Goal: Understand process/instructions

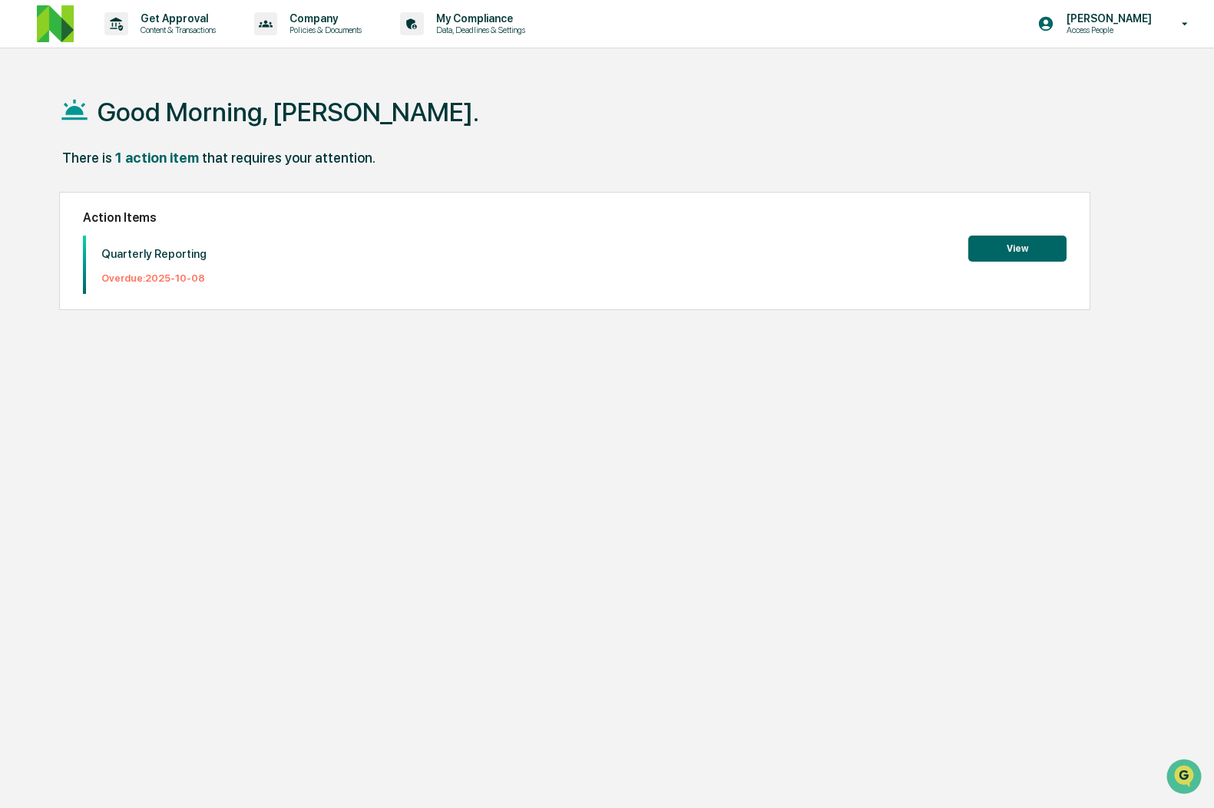
click at [1009, 242] on button "View" at bounding box center [1017, 249] width 98 height 26
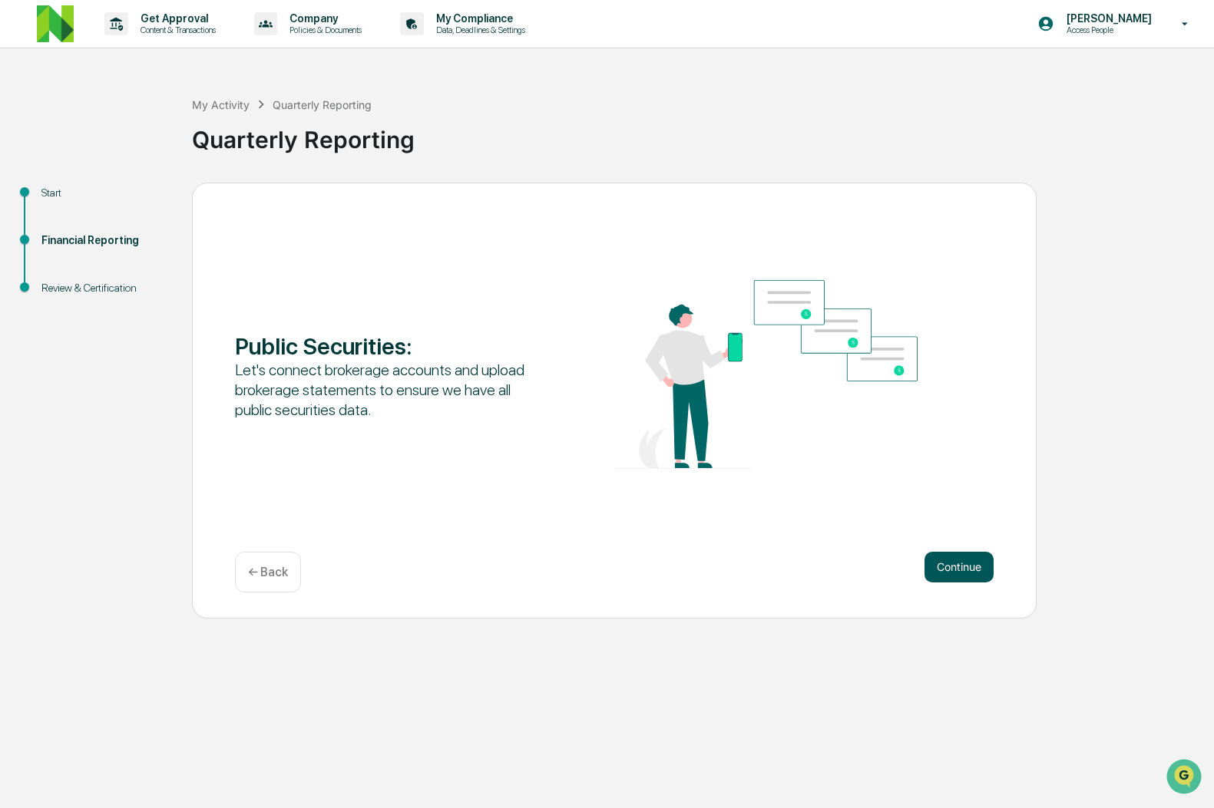
click at [989, 579] on button "Continue" at bounding box center [958, 567] width 69 height 31
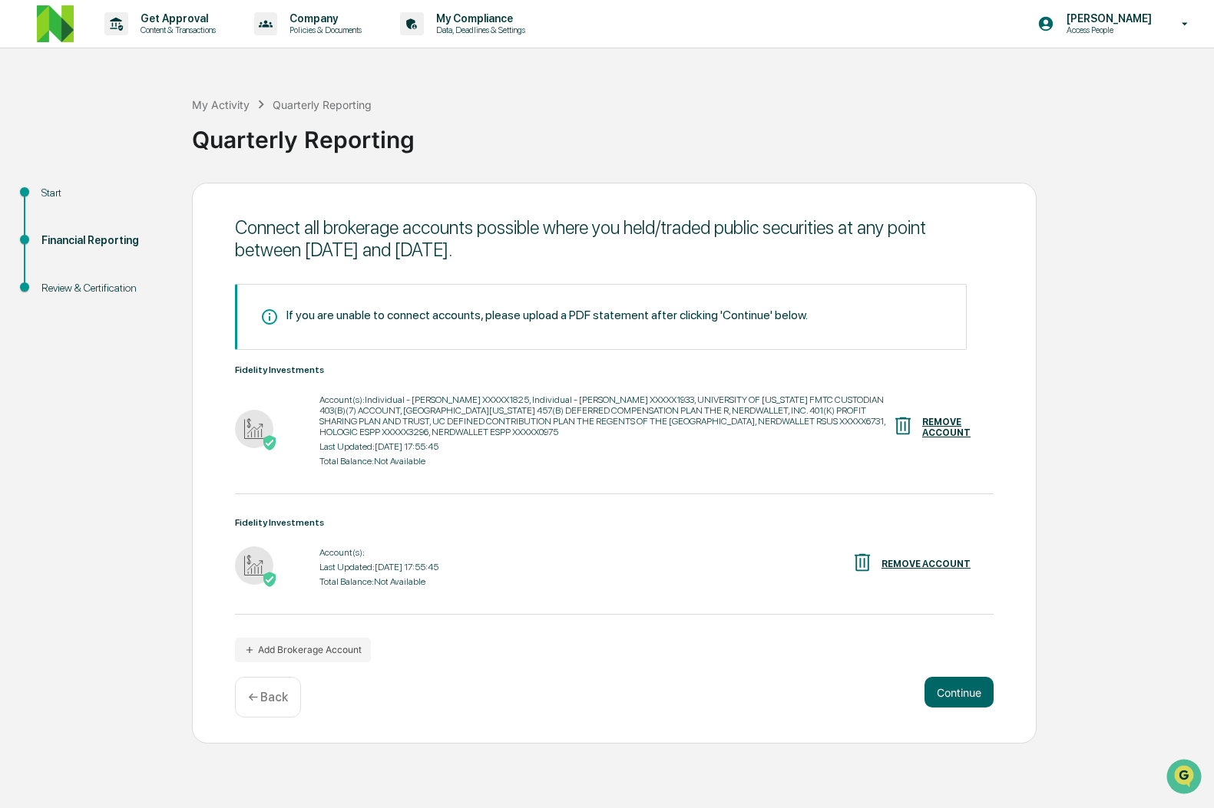
click at [366, 562] on div "Account(s): Last Updated: [DATE] 17:55:45 Total Balance: Not Available" at bounding box center [378, 568] width 119 height 48
click at [289, 498] on div "If you are unable to connect accounts, please upload a PDF statement after clic…" at bounding box center [614, 473] width 758 height 378
click at [946, 697] on button "Continue" at bounding box center [958, 692] width 69 height 31
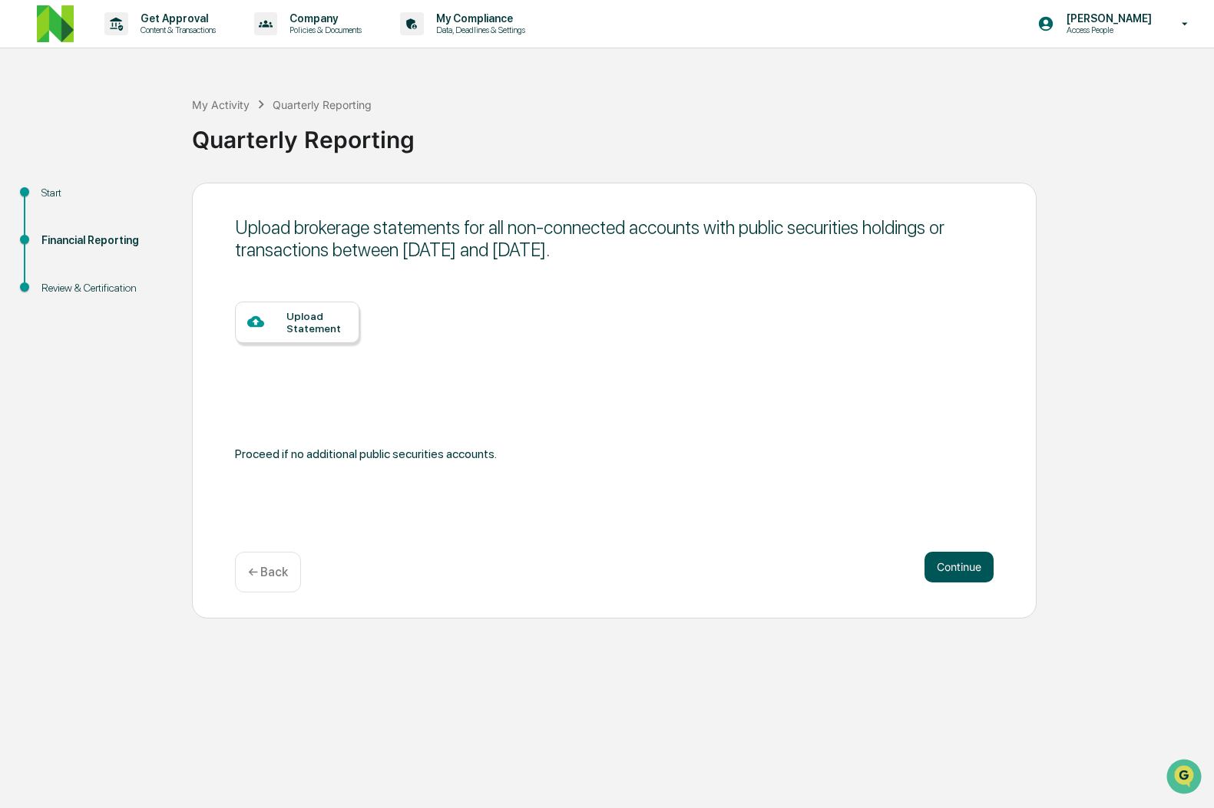
click at [924, 577] on button "Continue" at bounding box center [958, 567] width 69 height 31
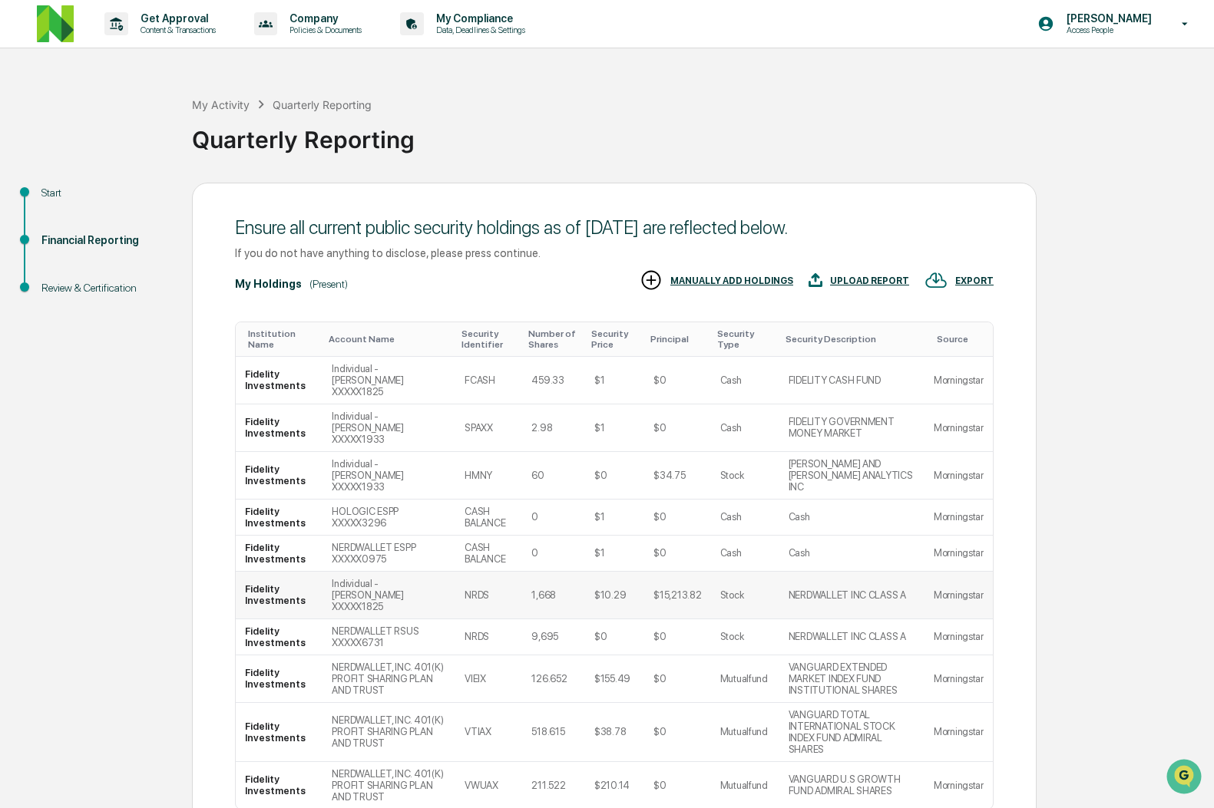
click at [940, 575] on td "Morningstar" at bounding box center [958, 596] width 68 height 48
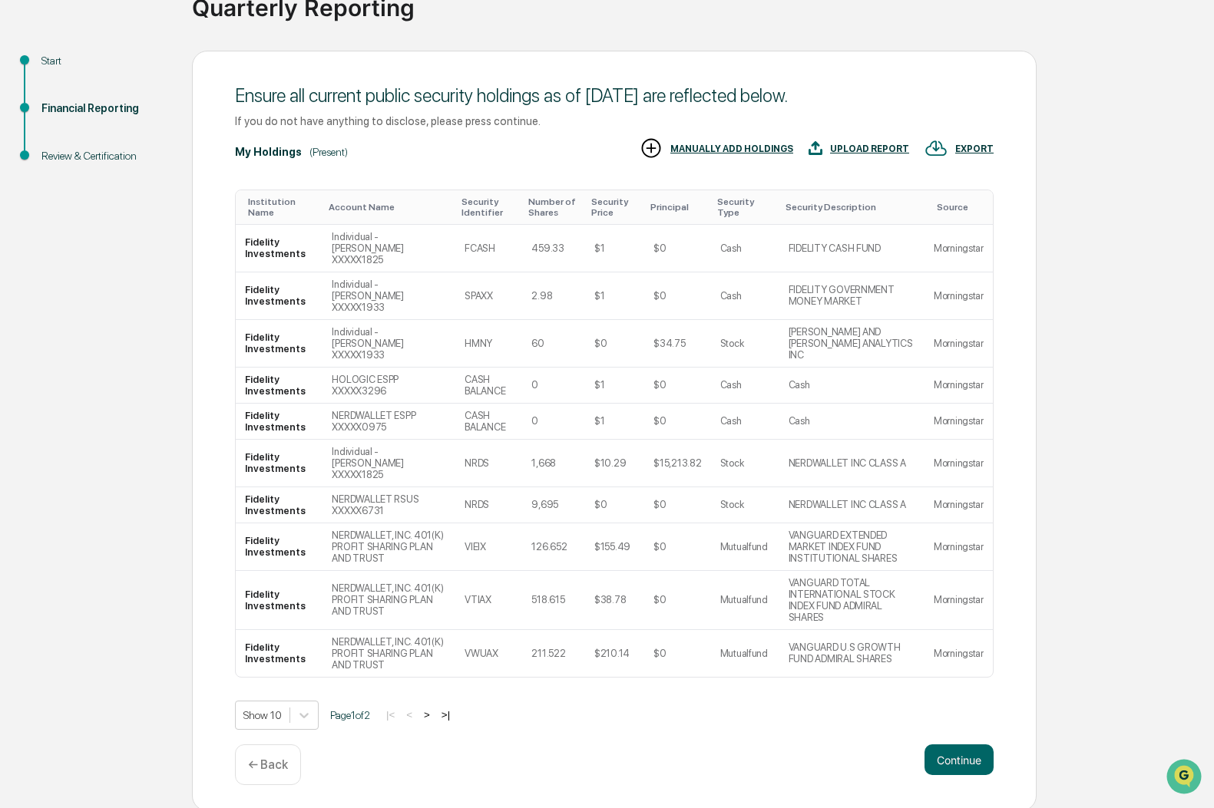
click at [454, 714] on button ">|" at bounding box center [446, 715] width 18 height 13
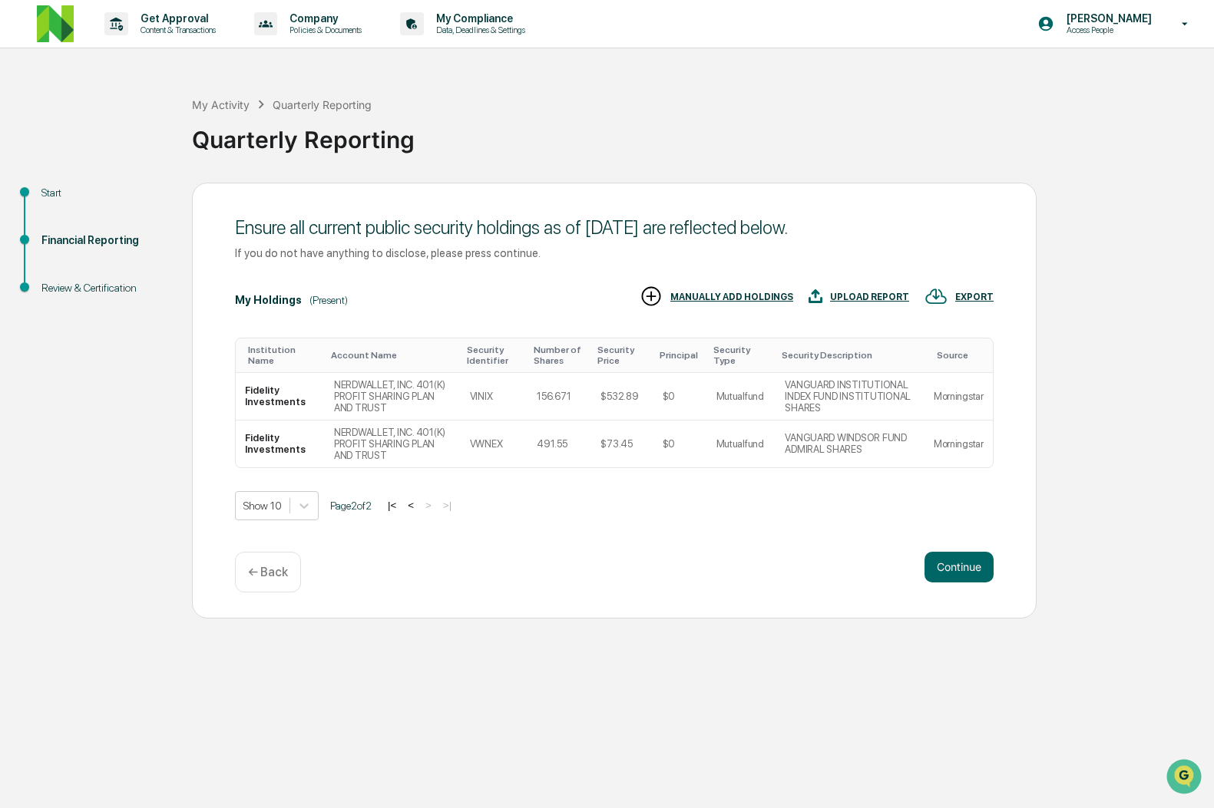
scroll to position [0, 0]
click at [207, 106] on div "My Activity" at bounding box center [221, 104] width 58 height 13
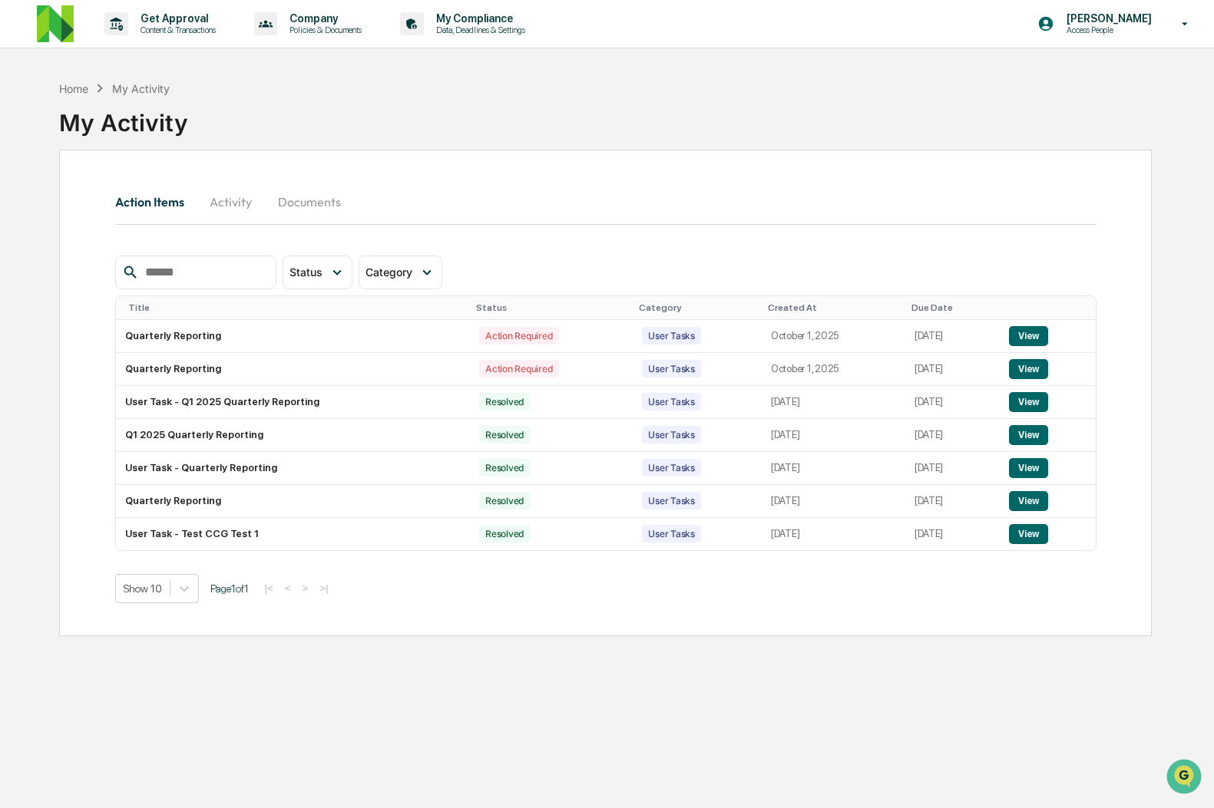
click at [60, 25] on img at bounding box center [55, 23] width 37 height 37
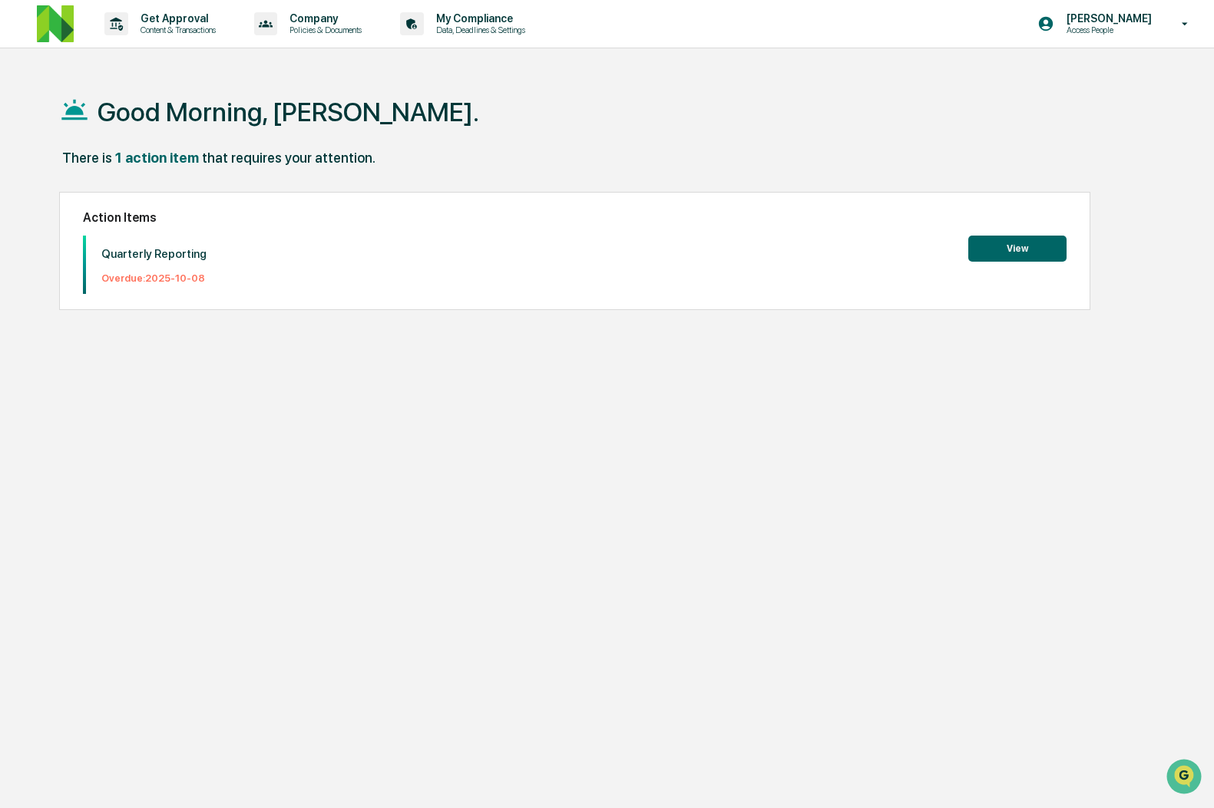
click at [1038, 246] on button "View" at bounding box center [1017, 249] width 98 height 26
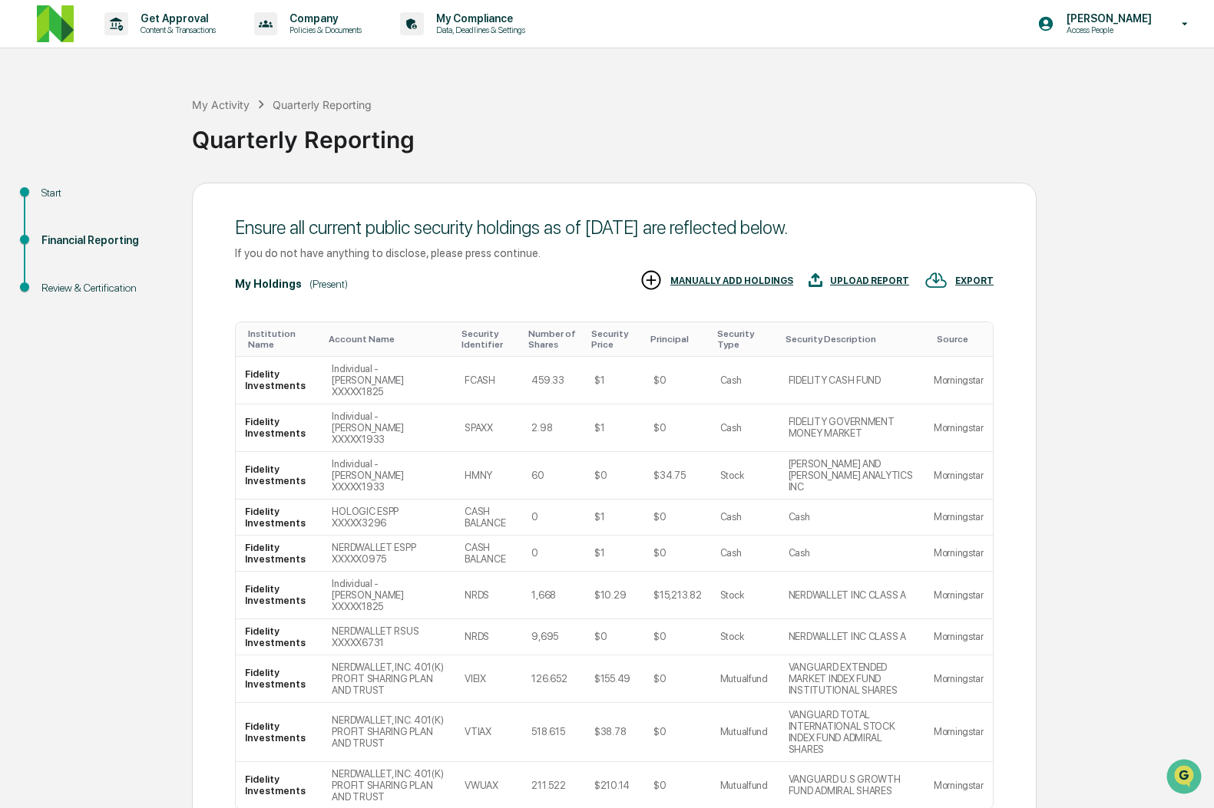
click at [58, 187] on div "Start" at bounding box center [104, 193] width 126 height 16
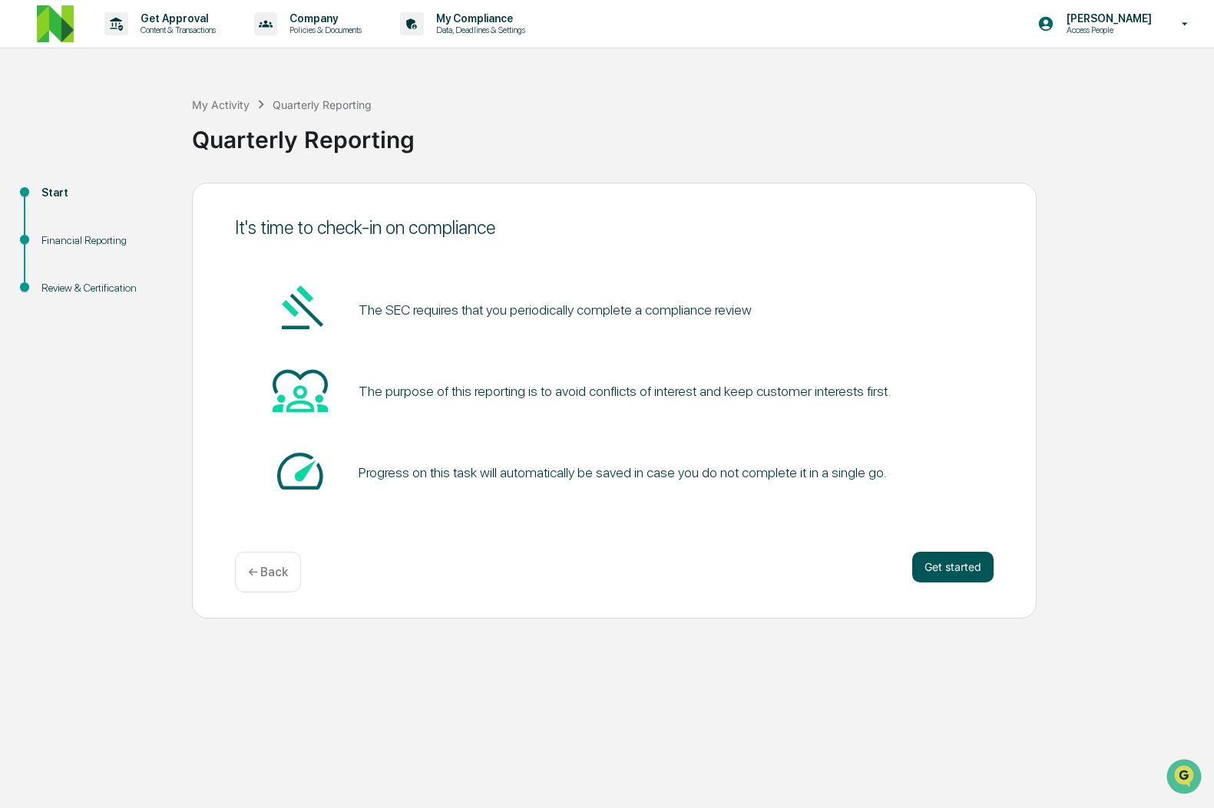
click at [925, 564] on button "Get started" at bounding box center [952, 567] width 81 height 31
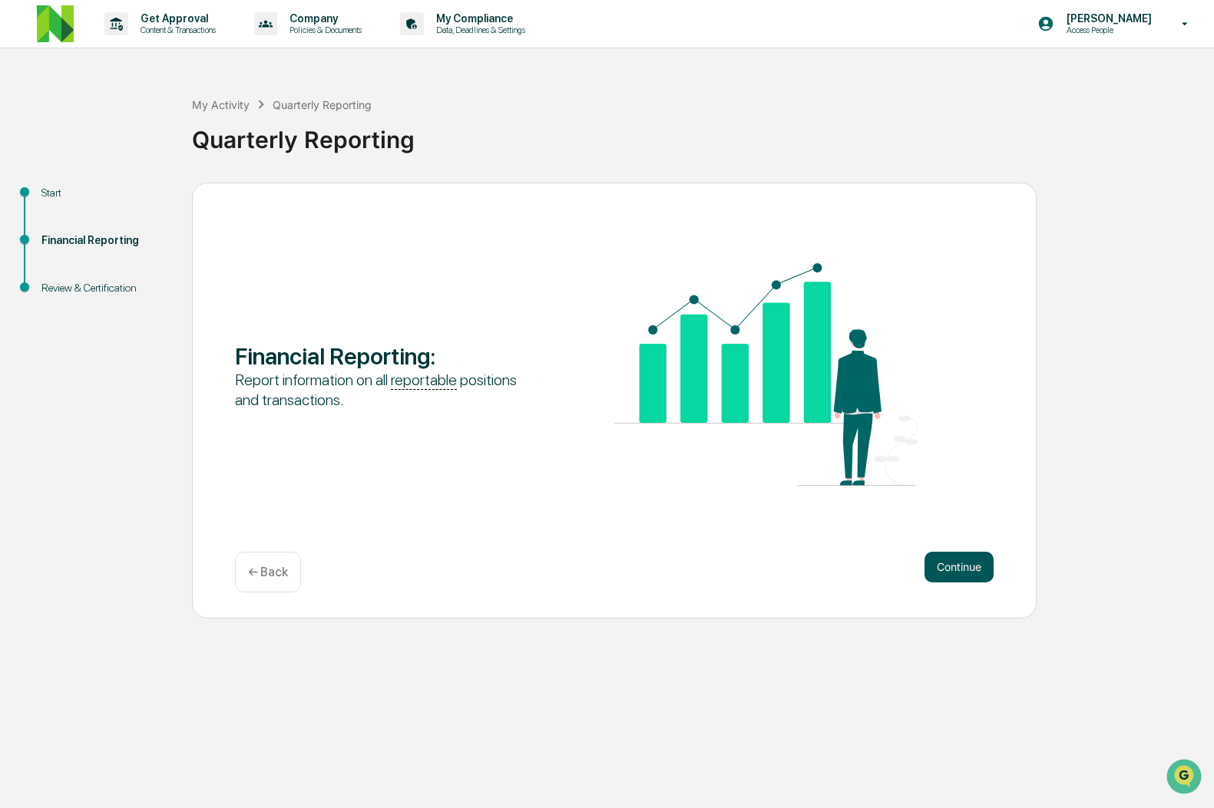
click at [947, 573] on button "Continue" at bounding box center [958, 567] width 69 height 31
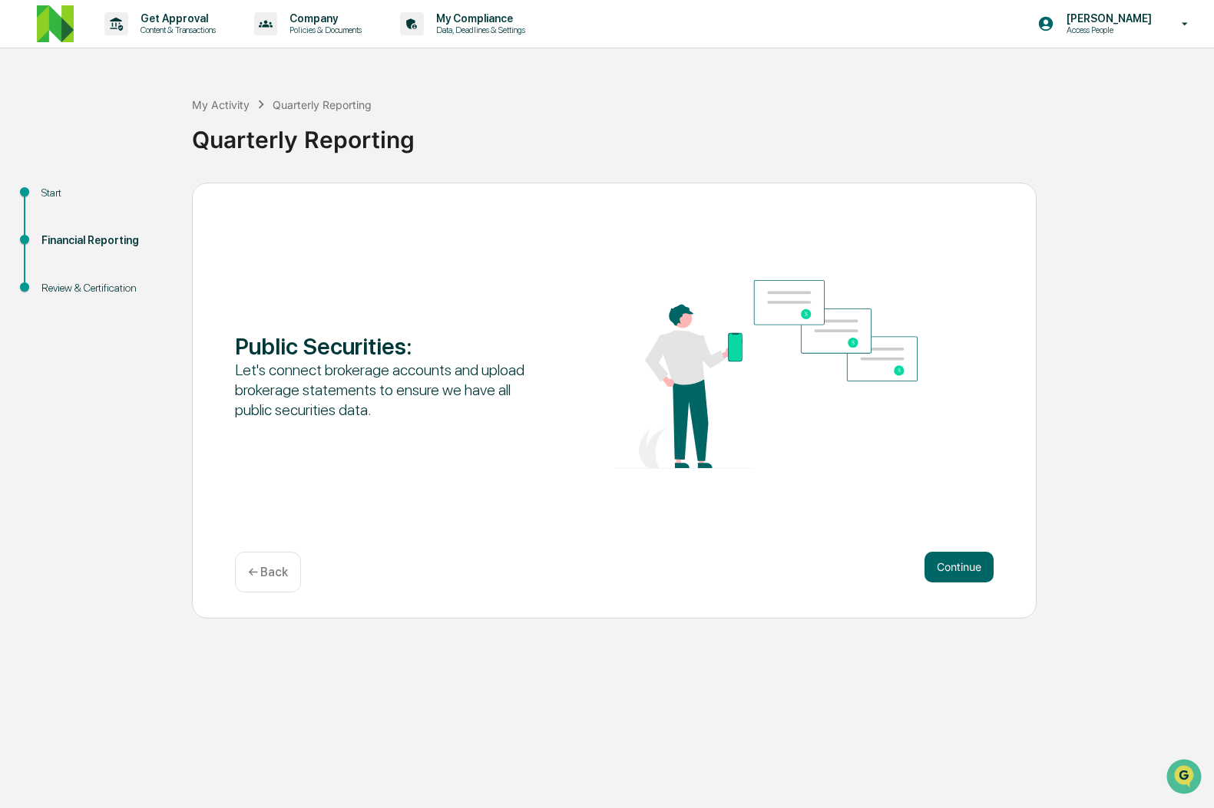
click at [947, 573] on button "Continue" at bounding box center [958, 567] width 69 height 31
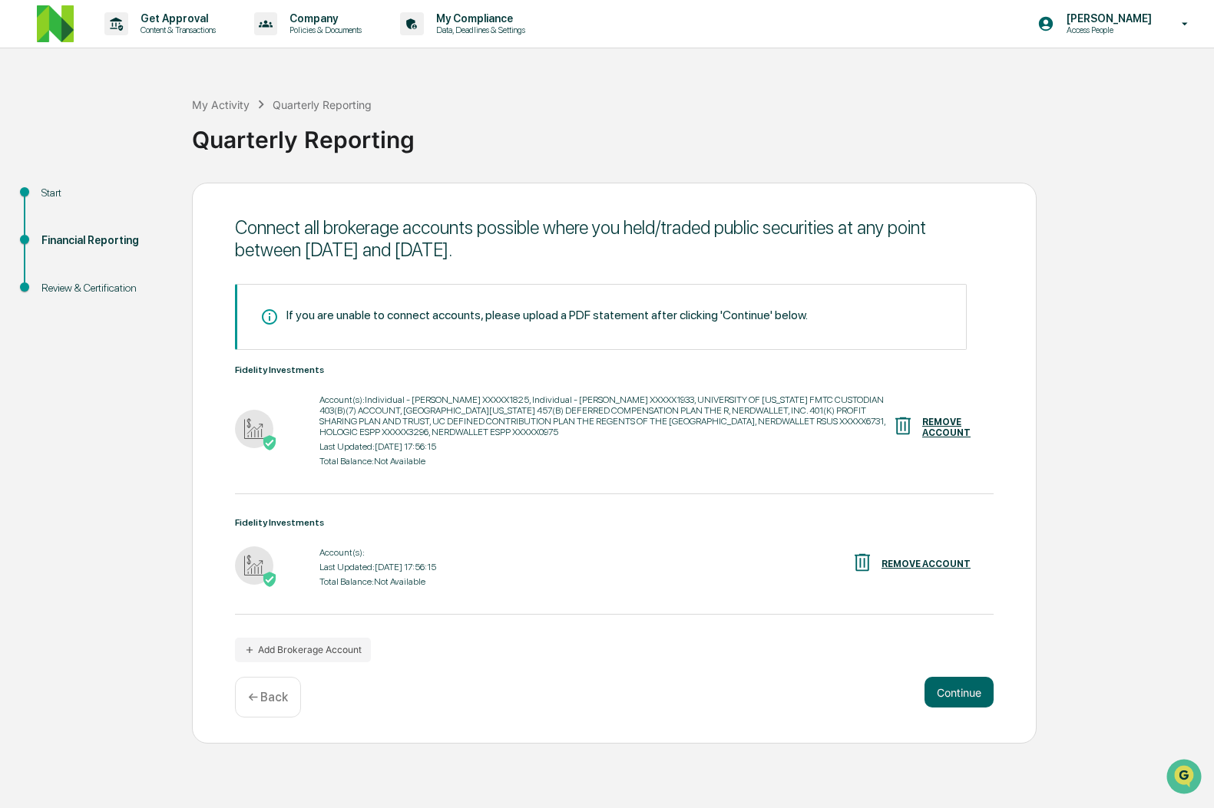
click at [1163, 52] on div "Get Approval Content & Transactions Company Policies & Documents My Compliance …" at bounding box center [607, 404] width 1214 height 808
click at [1154, 32] on p "Access People" at bounding box center [1106, 30] width 105 height 11
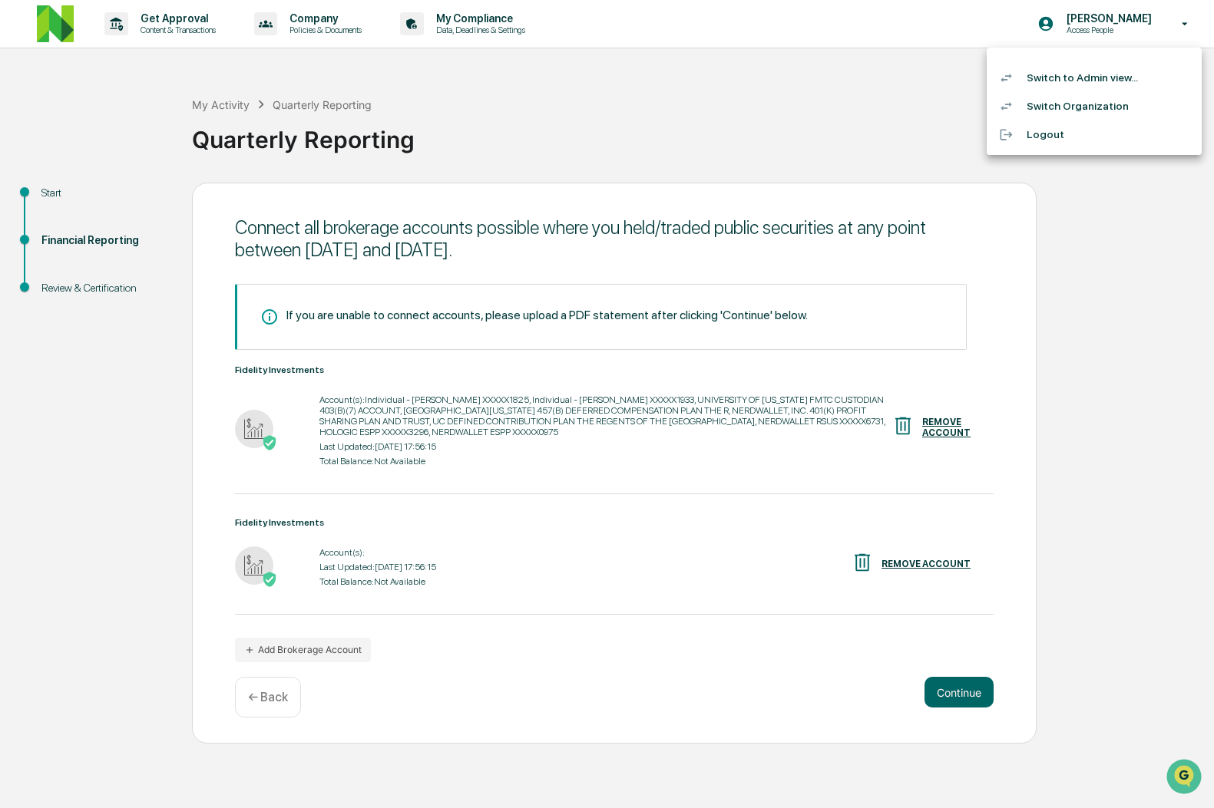
click at [1023, 97] on li "Switch Organization" at bounding box center [1093, 106] width 215 height 28
